Goal: Information Seeking & Learning: Find specific fact

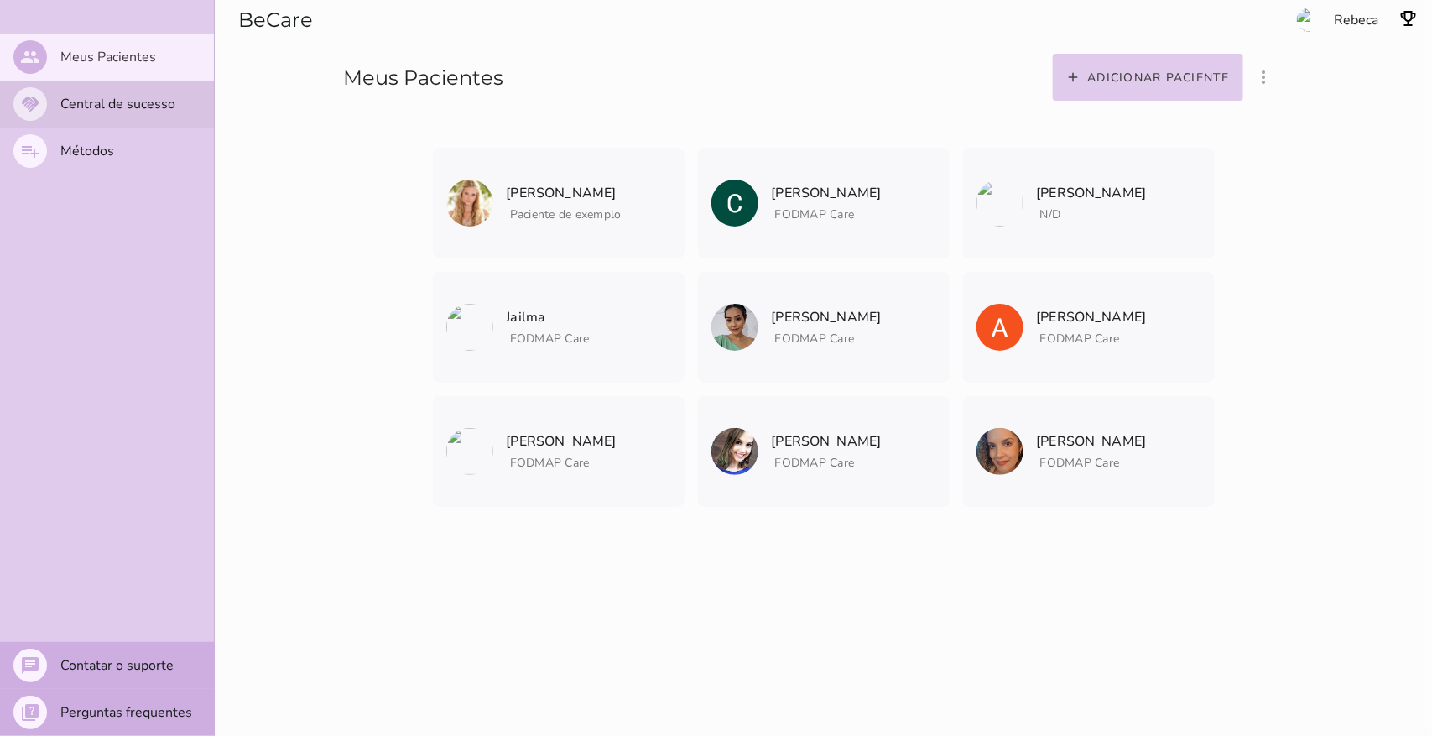
click at [111, 117] on mwc-list-item "handshake Central de sucesso" at bounding box center [107, 104] width 214 height 47
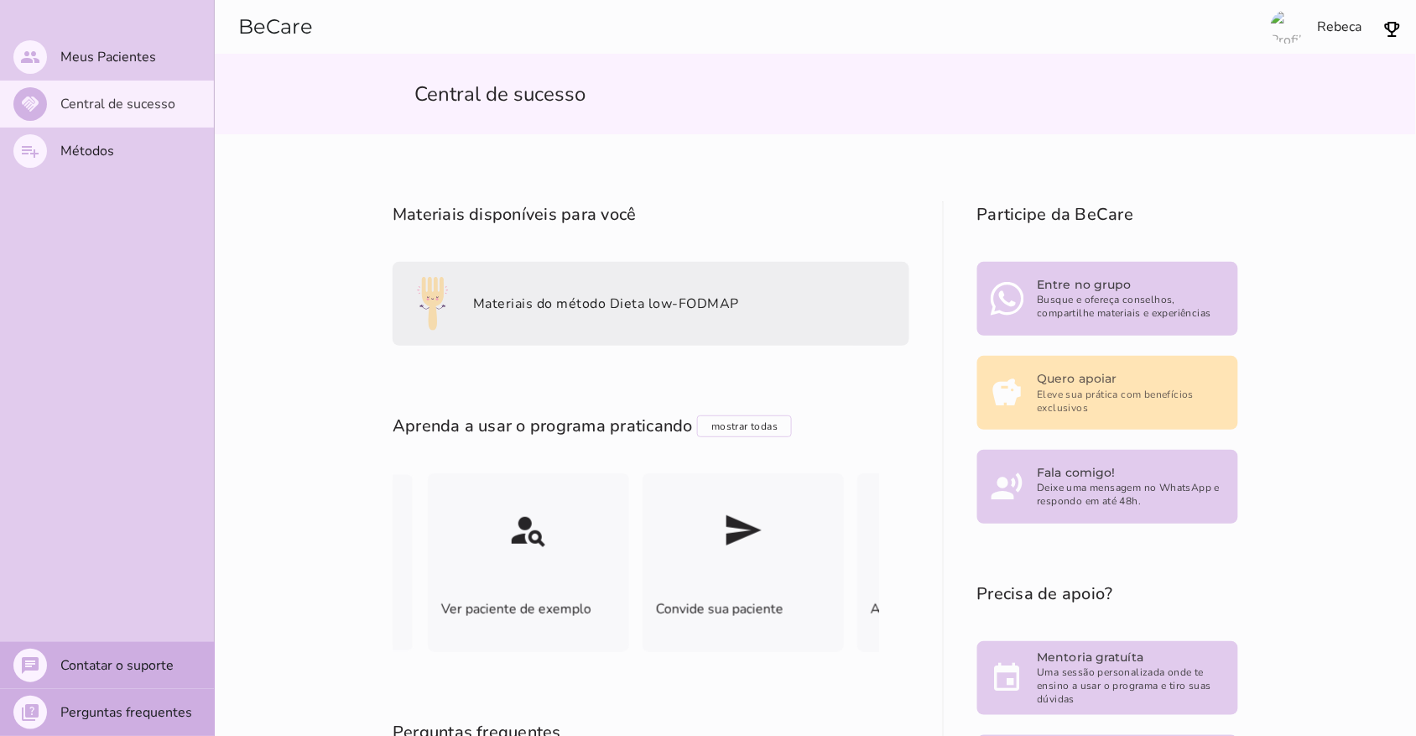
click at [0, 0] on slot "Materiais do método Dieta low-FODMAP" at bounding box center [0, 0] width 0 height 0
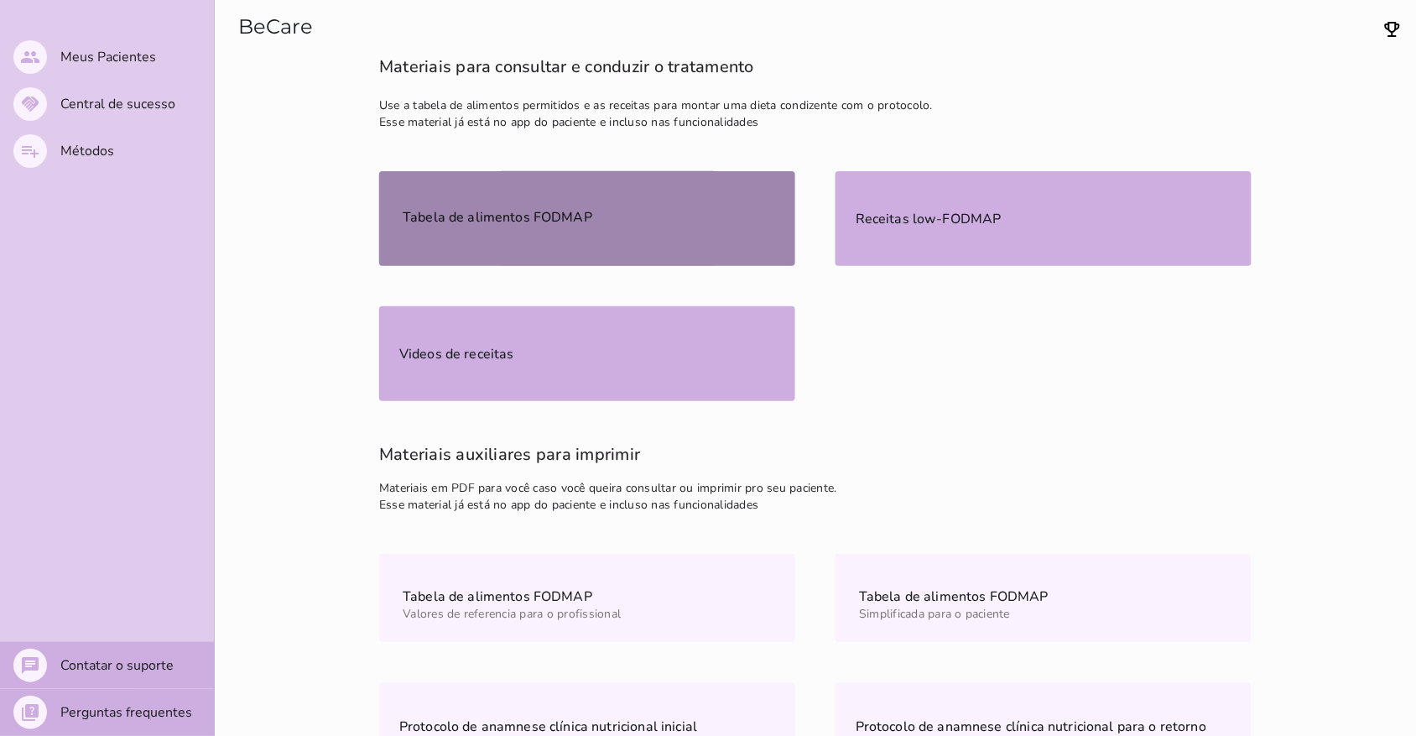
click at [529, 215] on mwc-list-item "Tabela de alimentos FODMAP" at bounding box center [587, 218] width 416 height 95
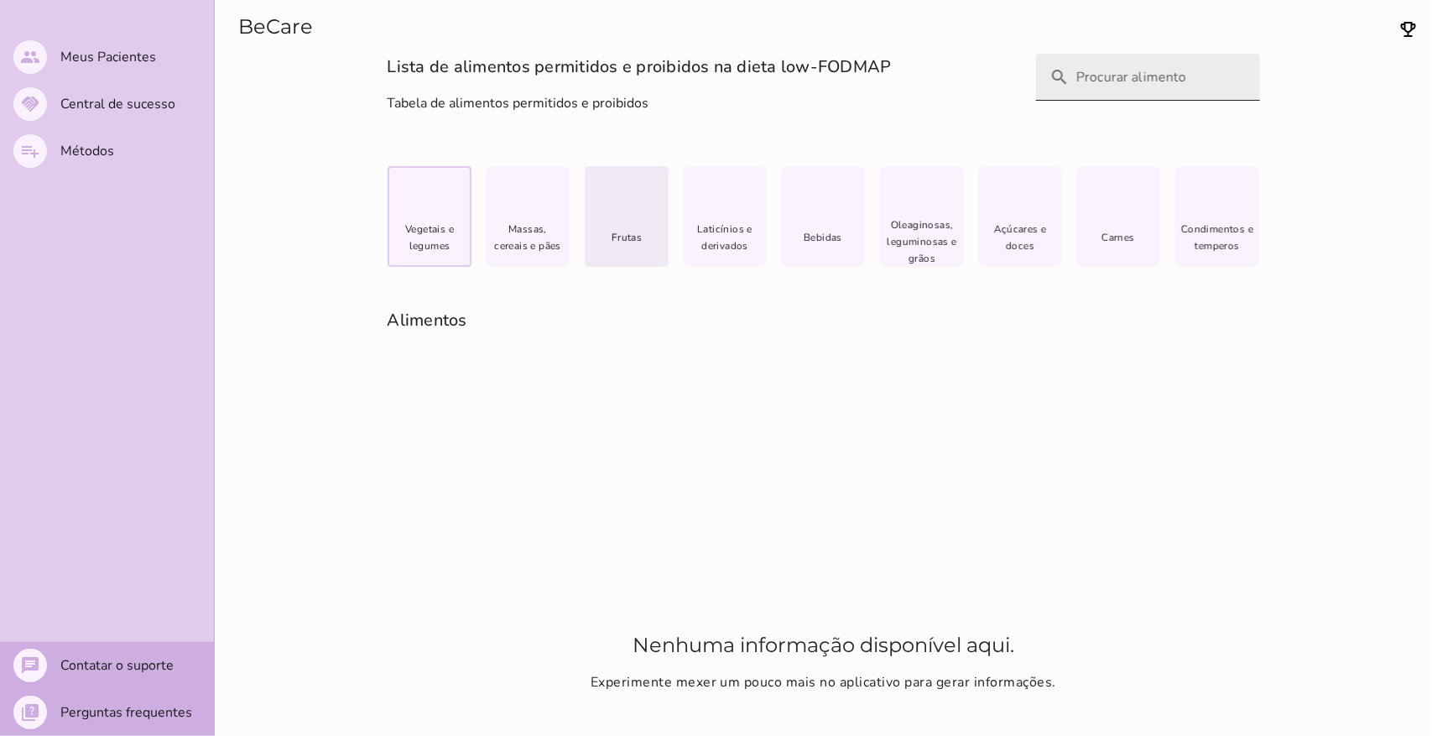
click at [529, 76] on input "search" at bounding box center [1161, 77] width 170 height 47
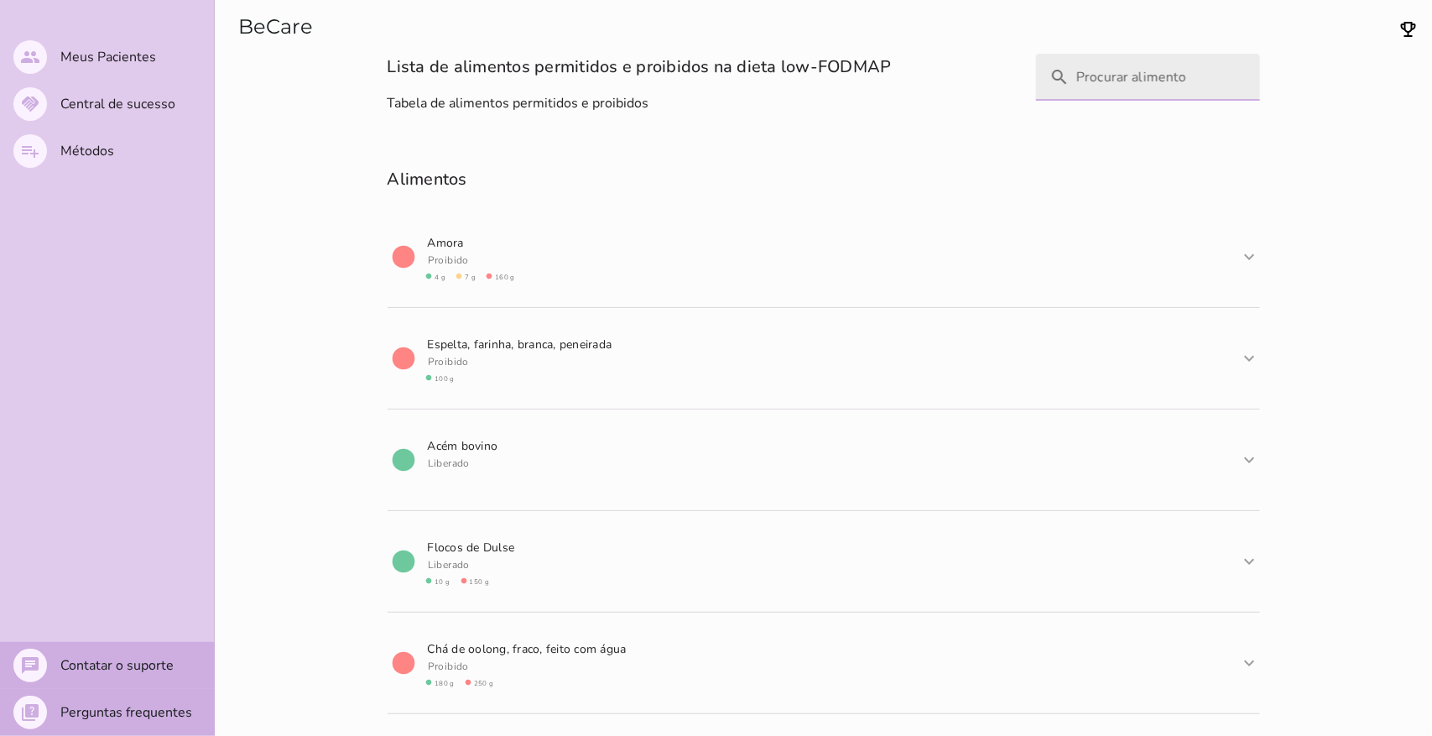
click at [529, 81] on input "search" at bounding box center [1161, 77] width 170 height 47
click at [529, 86] on input "cuacuz" at bounding box center [1161, 77] width 170 height 47
type input "cuacuzcusc"
type mwc-textfield "cuacuzcusc"
type input "c"
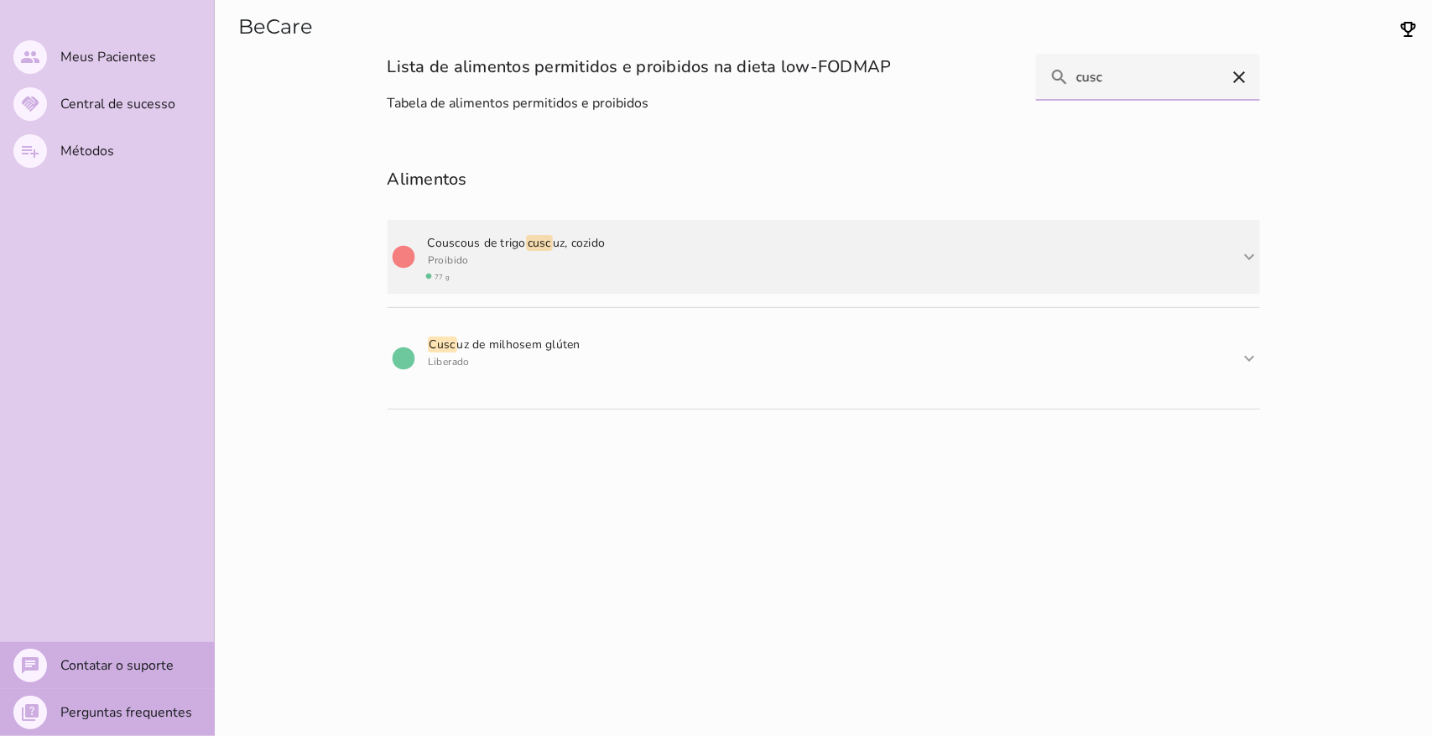
type input "cusc"
type mwc-textfield "cusc"
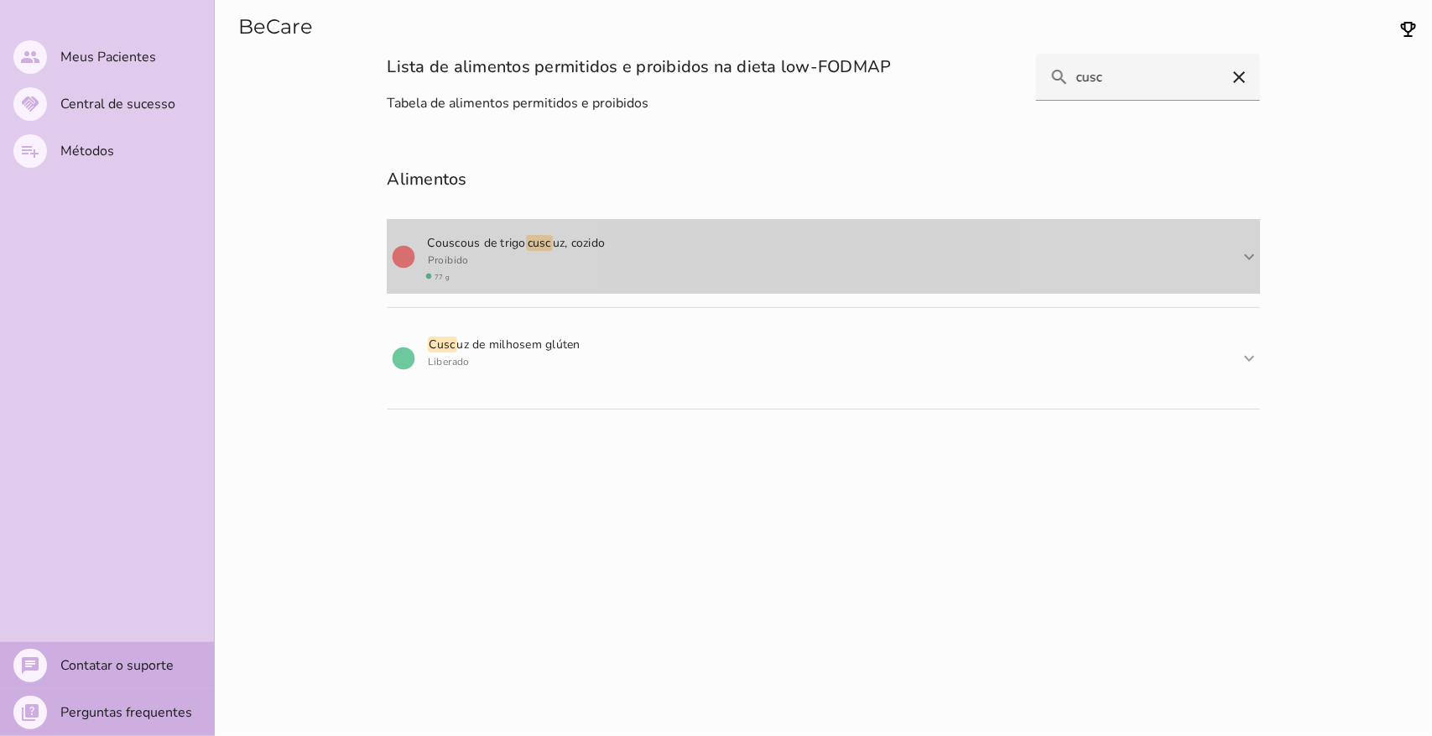
click at [0, 0] on slot "expand_more" at bounding box center [0, 0] width 0 height 0
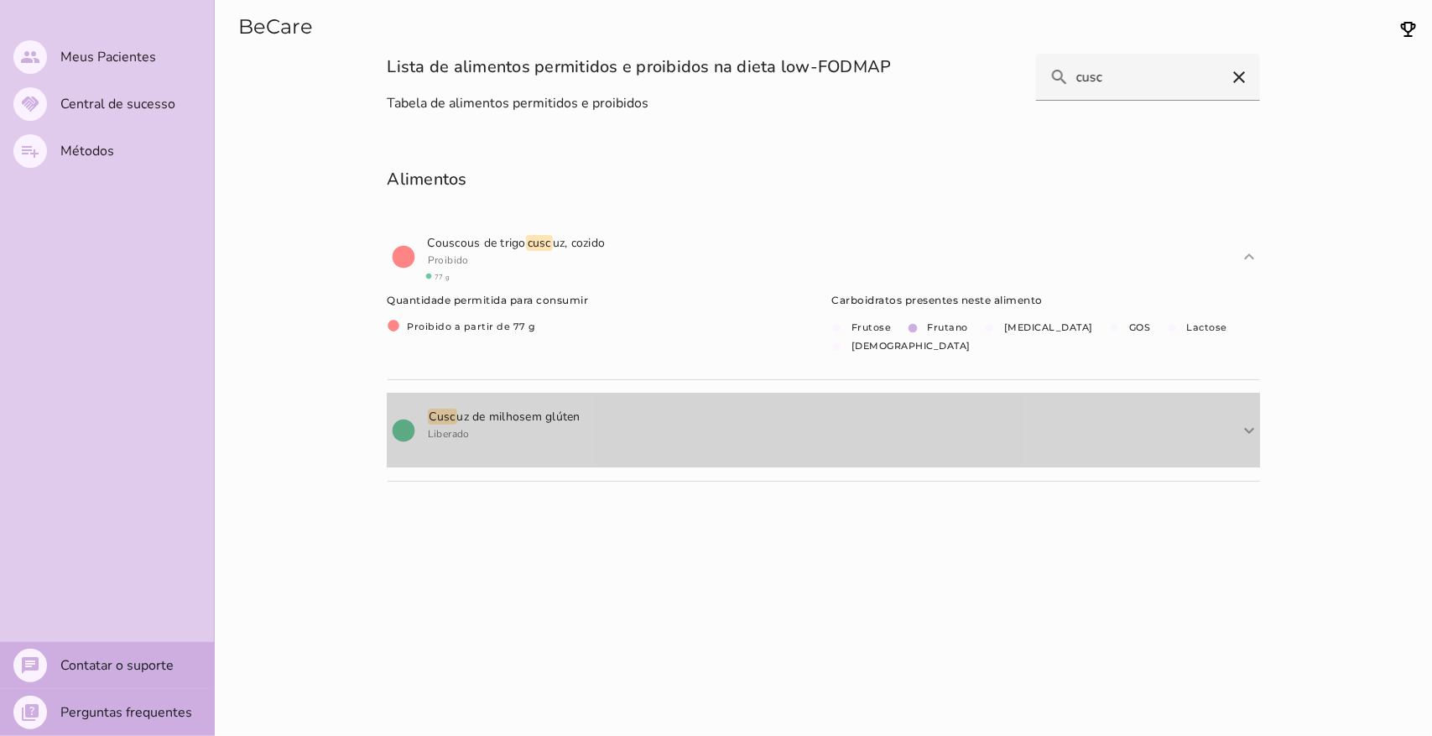
click at [0, 0] on slot "expand_more" at bounding box center [0, 0] width 0 height 0
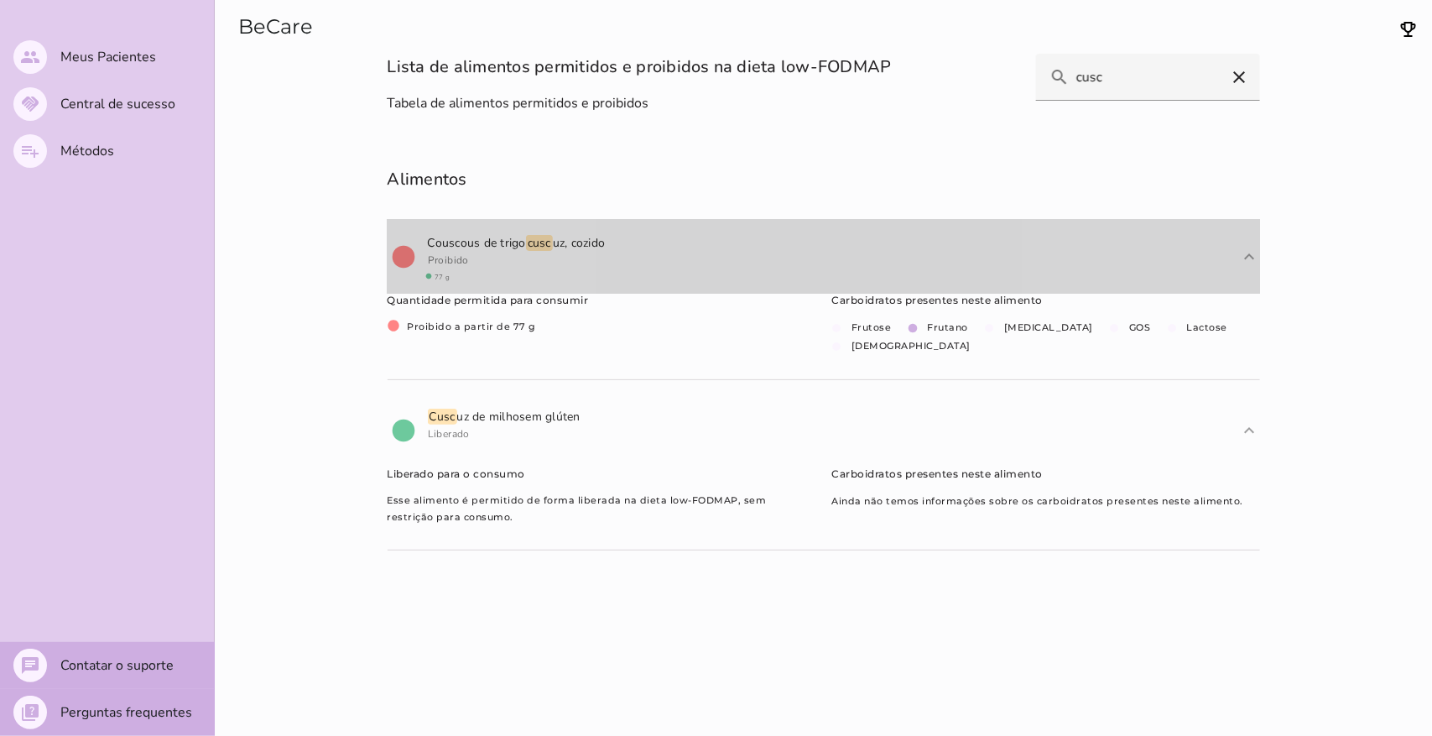
click at [495, 258] on span "Couscous de trigo cusc uz, cozido" at bounding box center [517, 242] width 185 height 44
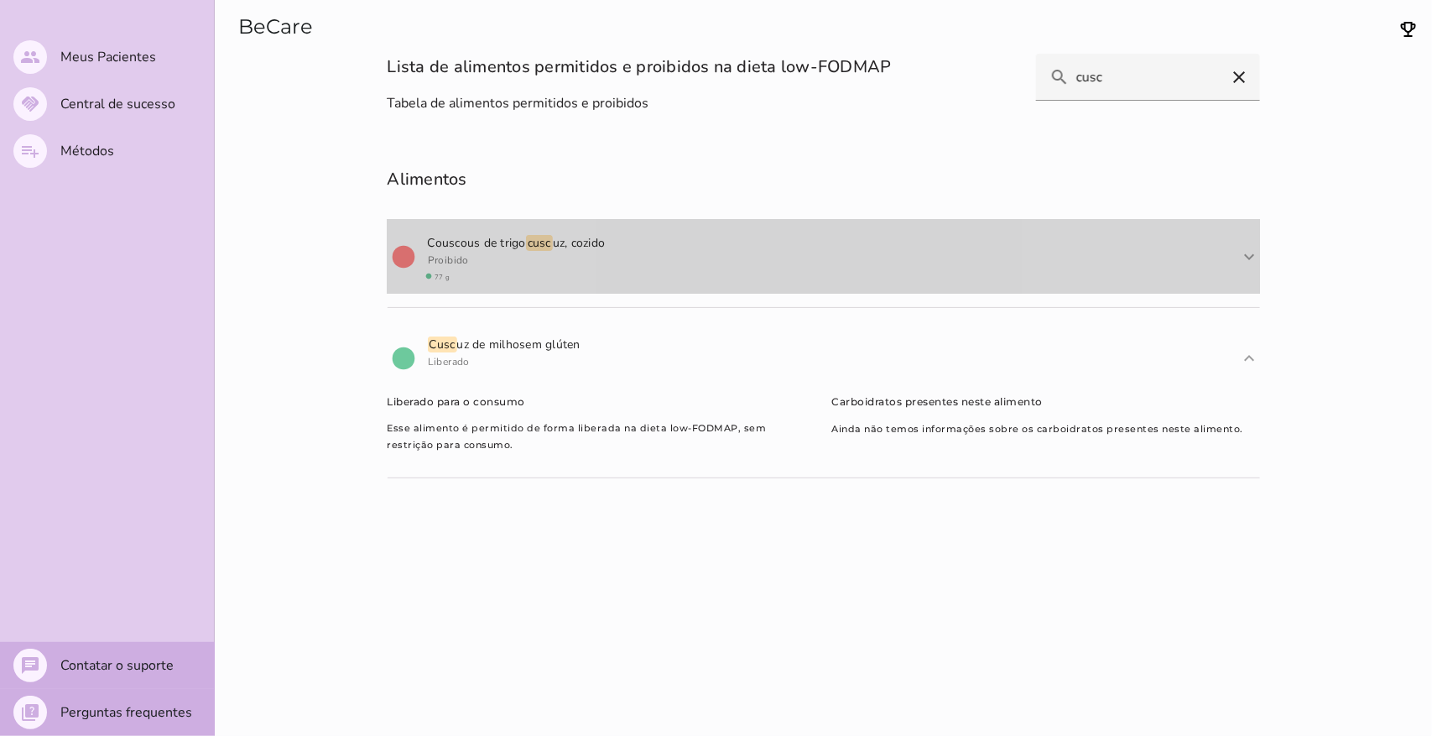
click at [529, 281] on mwc-list-item "circle Couscous de trigo cusc uz, cozido Proibido circle 77 g expand_more expan…" at bounding box center [824, 257] width 872 height 74
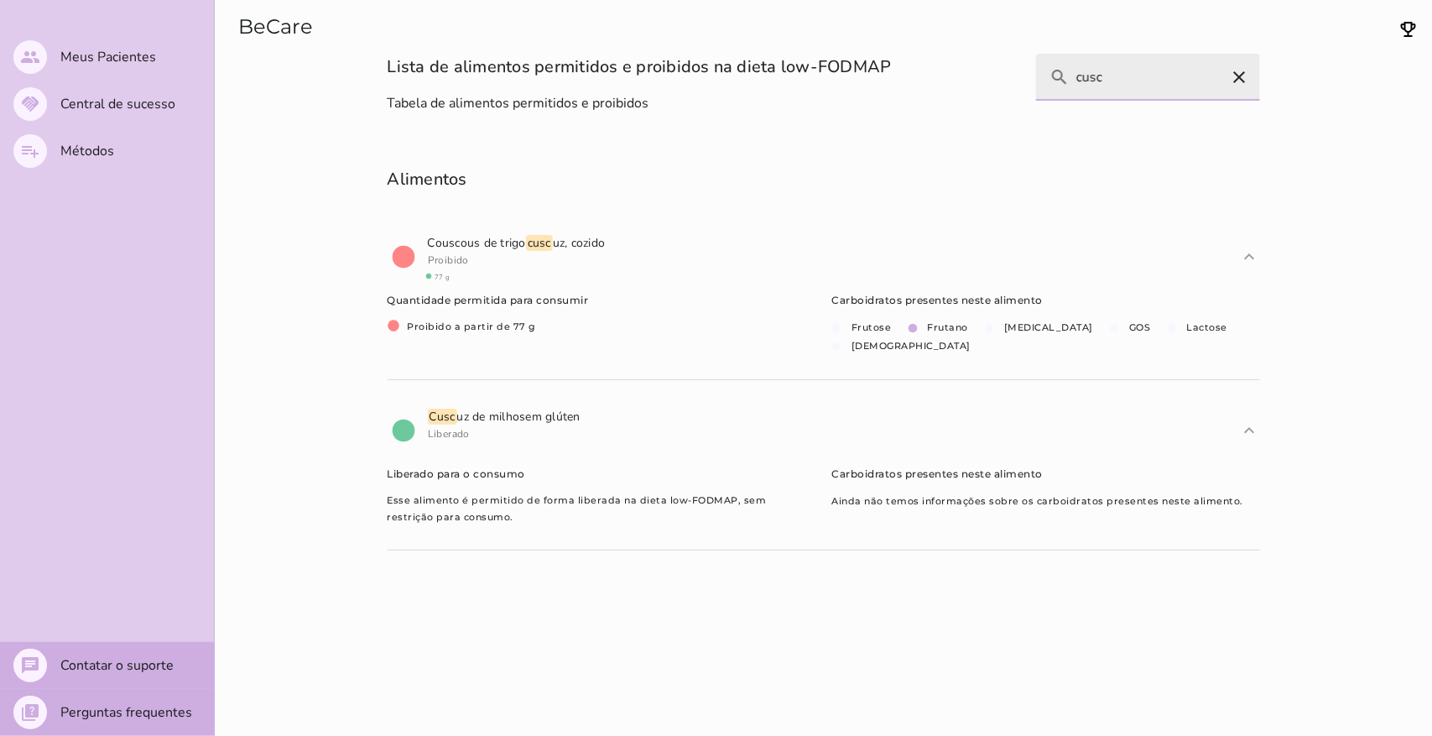
click at [529, 78] on input "cusc" at bounding box center [1161, 77] width 170 height 47
type input "cuscuz"
type mwc-textfield "cuscuz"
type input "c"
